Goal: Transaction & Acquisition: Download file/media

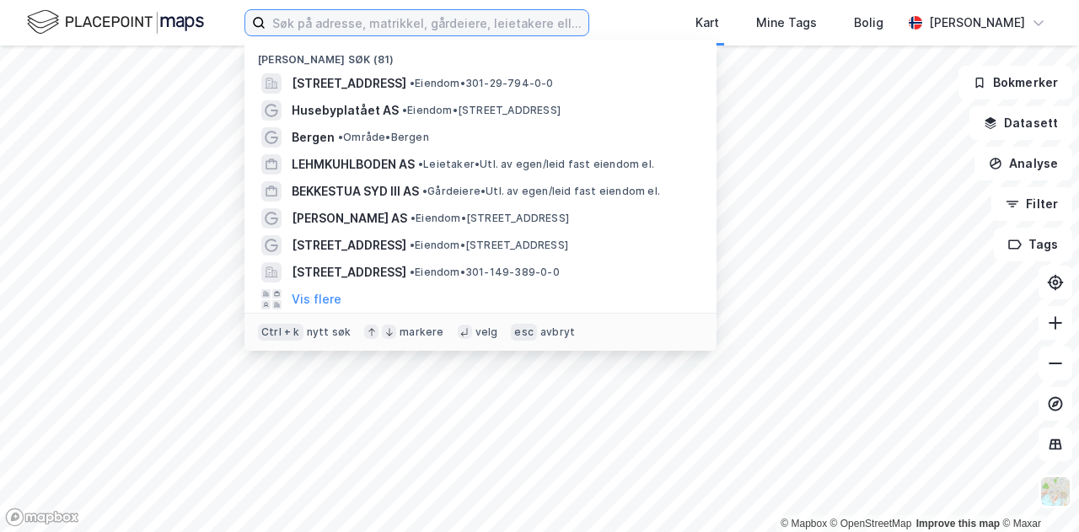
click at [401, 22] on input at bounding box center [427, 22] width 323 height 25
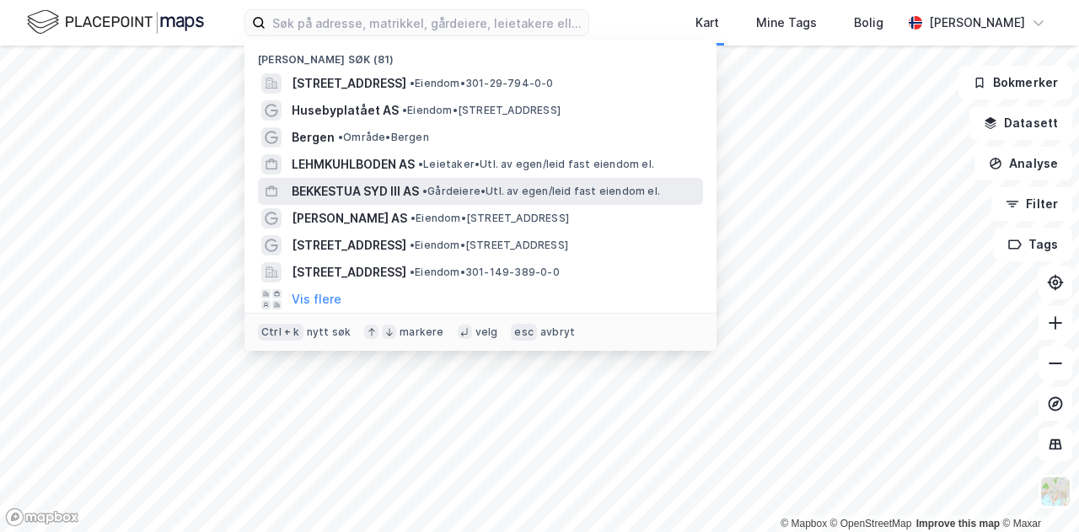
click at [359, 198] on span "BEKKESTUA SYD III AS" at bounding box center [355, 191] width 127 height 20
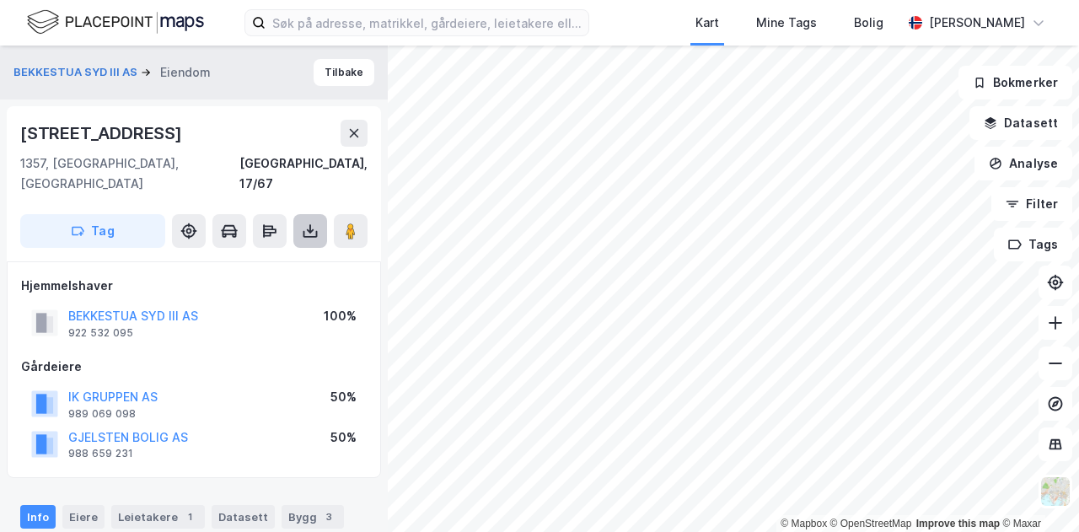
click at [303, 214] on button at bounding box center [310, 231] width 34 height 34
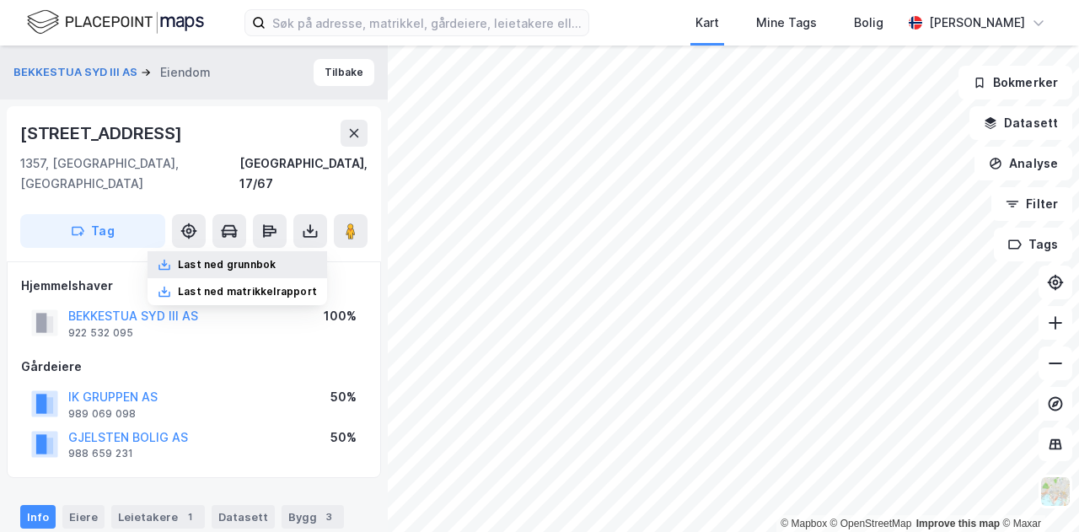
click at [249, 258] on div "Last ned grunnbok" at bounding box center [227, 264] width 98 height 13
